Goal: Transaction & Acquisition: Subscribe to service/newsletter

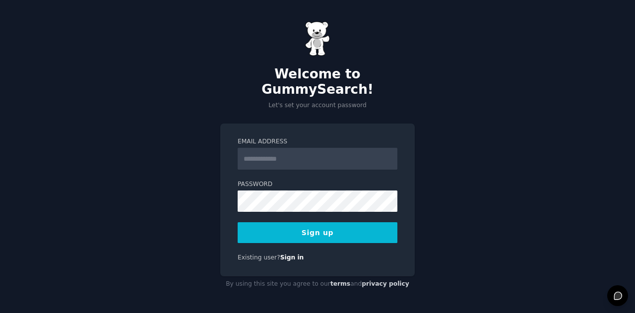
click at [316, 222] on button "Sign up" at bounding box center [318, 232] width 160 height 21
click at [268, 148] on input "Email Address" at bounding box center [318, 159] width 160 height 22
type input "**********"
click at [313, 223] on button "Sign up" at bounding box center [318, 232] width 160 height 21
